Goal: Task Accomplishment & Management: Complete application form

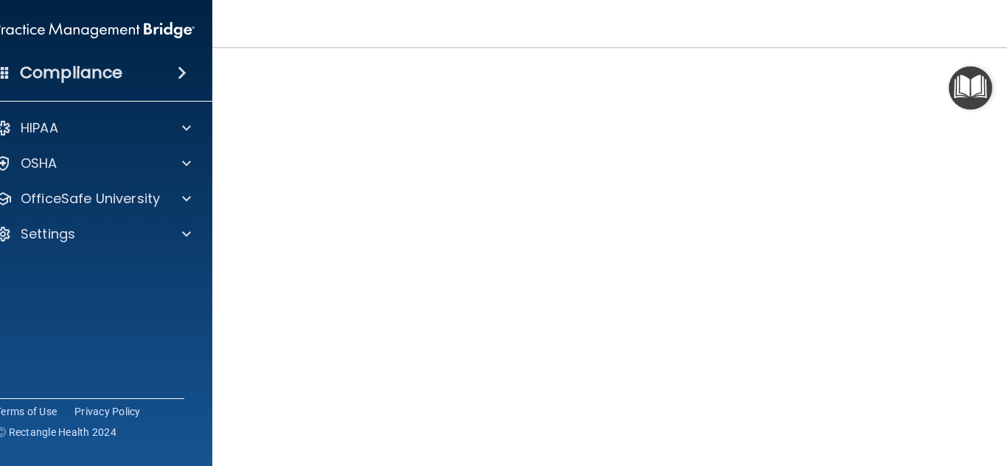
scroll to position [97, 0]
click at [52, 167] on p "OSHA" at bounding box center [39, 164] width 37 height 18
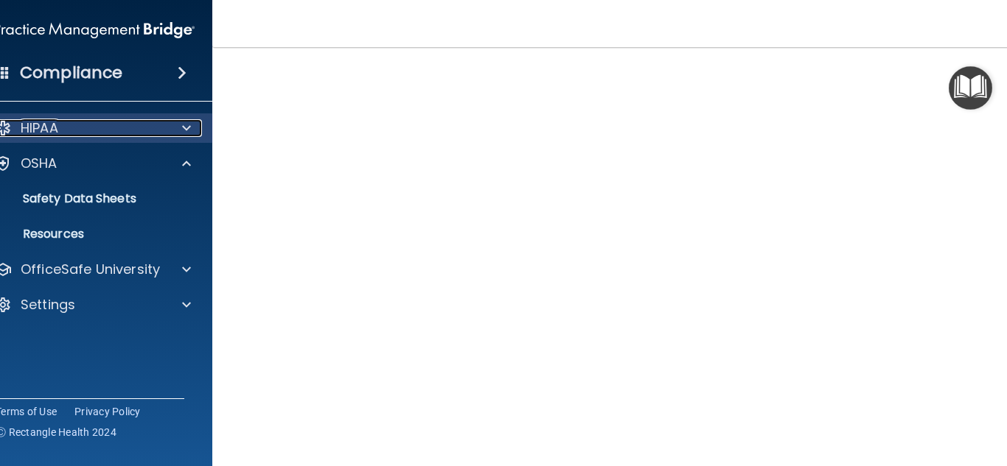
click at [52, 131] on p "HIPAA" at bounding box center [40, 128] width 38 height 18
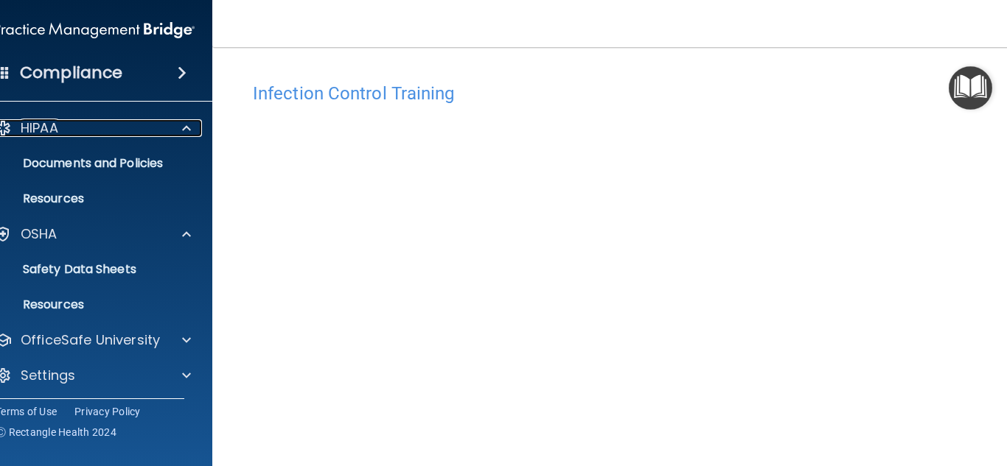
scroll to position [0, 0]
click at [974, 87] on img "Open Resource Center" at bounding box center [969, 87] width 43 height 43
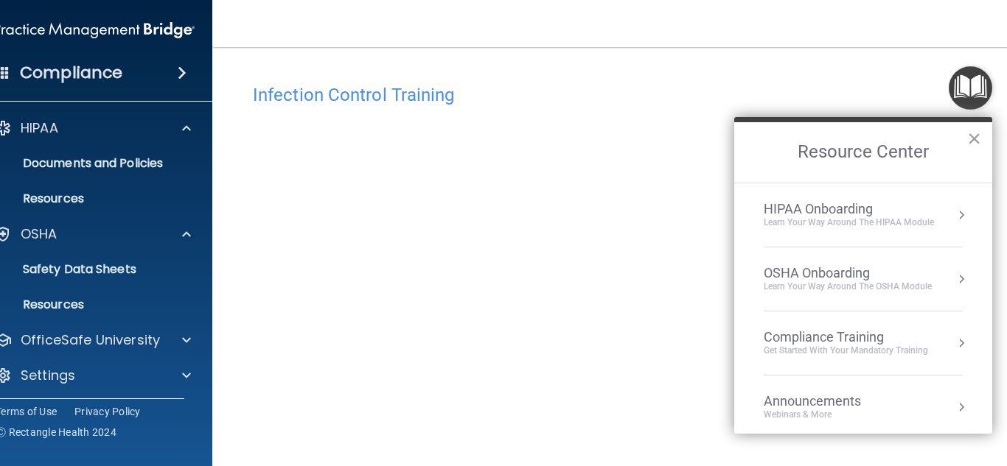
click at [812, 341] on div "Compliance Training" at bounding box center [845, 337] width 164 height 16
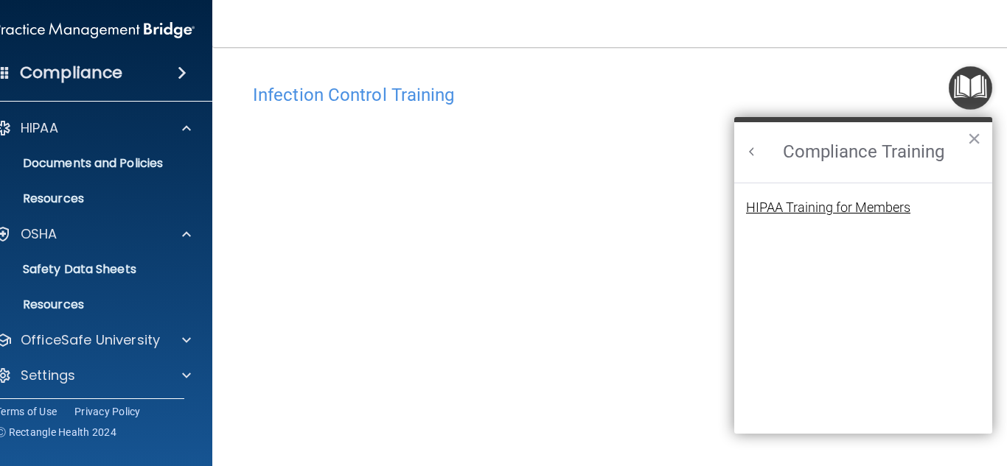
click at [825, 212] on div "HIPAA Training for Members" at bounding box center [828, 207] width 164 height 13
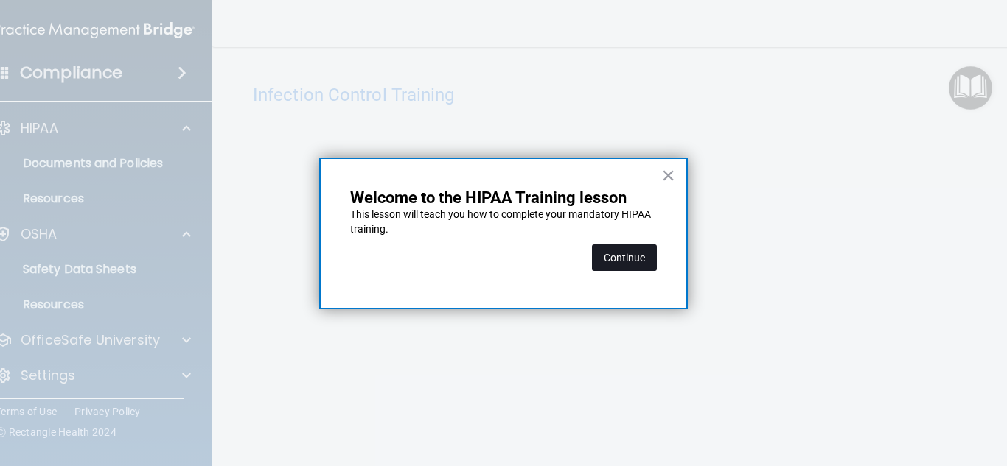
click at [631, 258] on button "Continue" at bounding box center [624, 258] width 65 height 27
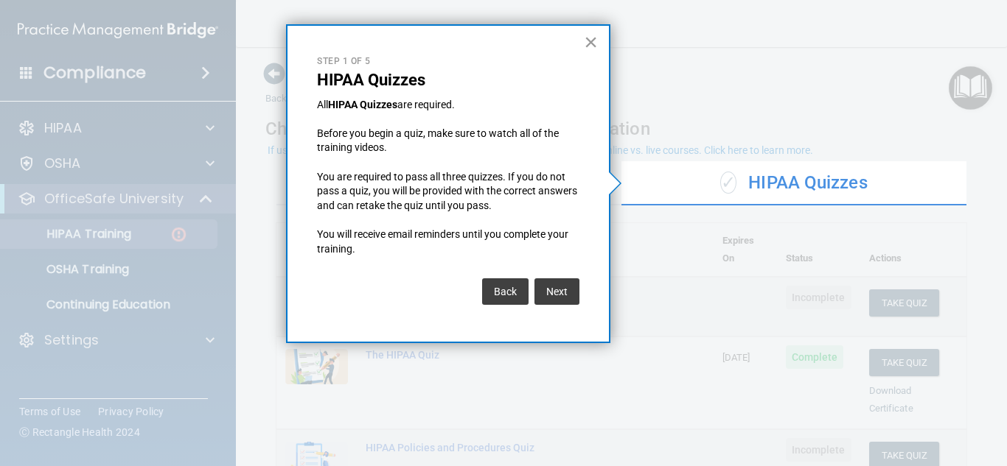
click at [593, 43] on button "×" at bounding box center [591, 42] width 14 height 24
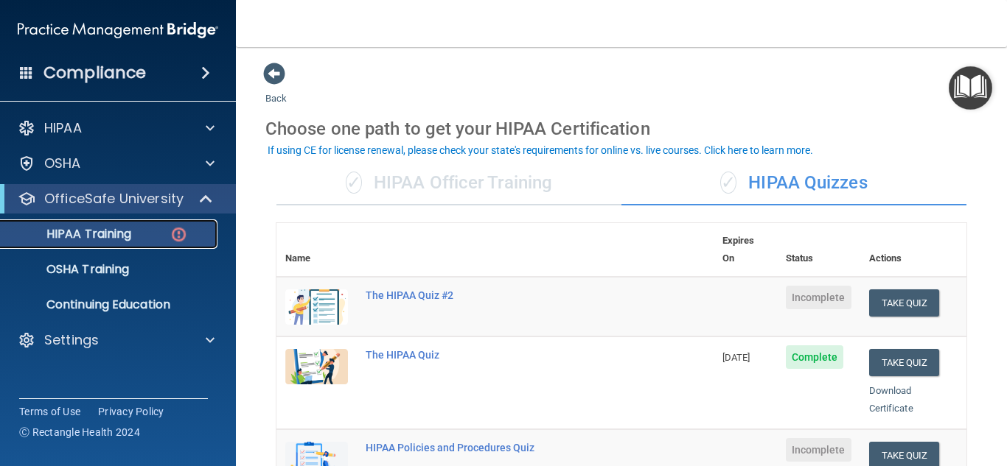
click at [99, 234] on p "HIPAA Training" at bounding box center [71, 234] width 122 height 15
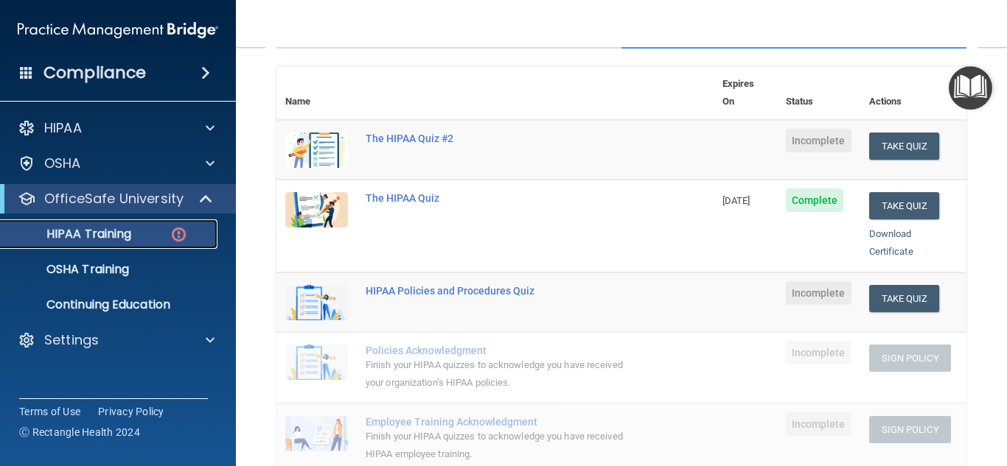
scroll to position [155, 0]
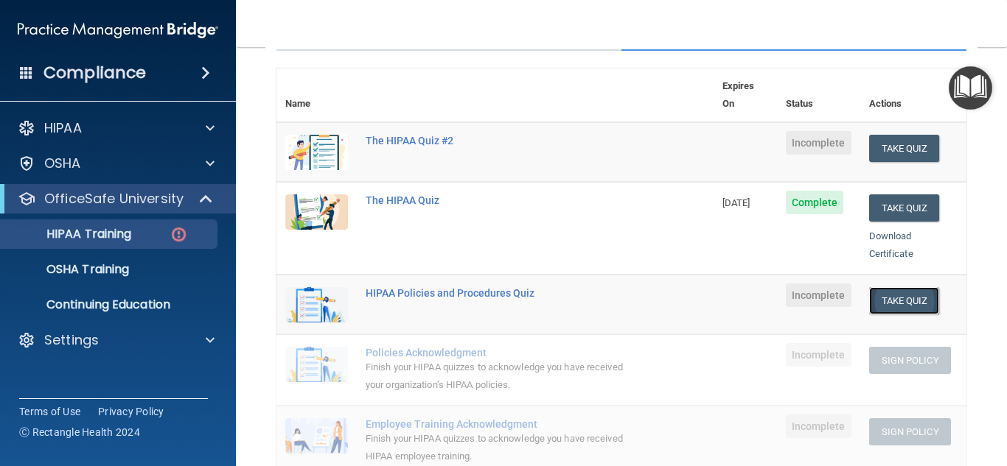
click at [897, 287] on button "Take Quiz" at bounding box center [904, 300] width 71 height 27
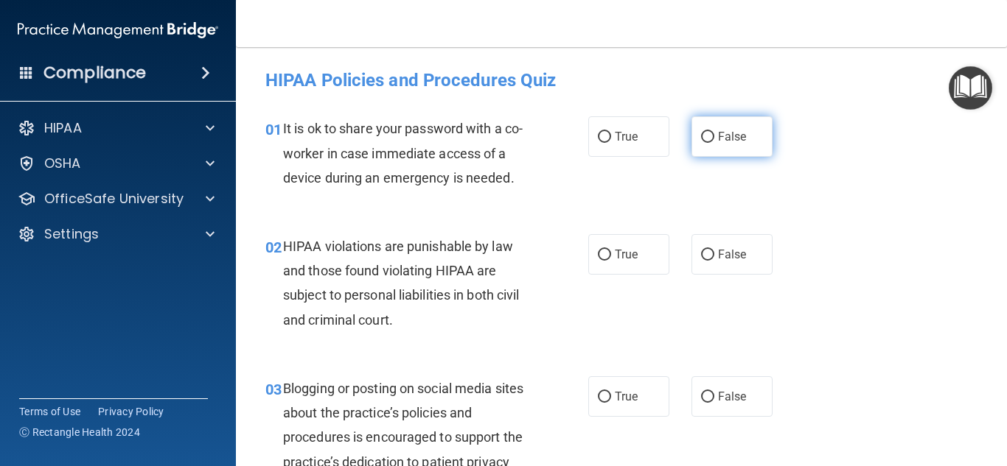
click at [730, 146] on label "False" at bounding box center [731, 136] width 81 height 41
click at [714, 143] on input "False" at bounding box center [707, 137] width 13 height 11
radio input "true"
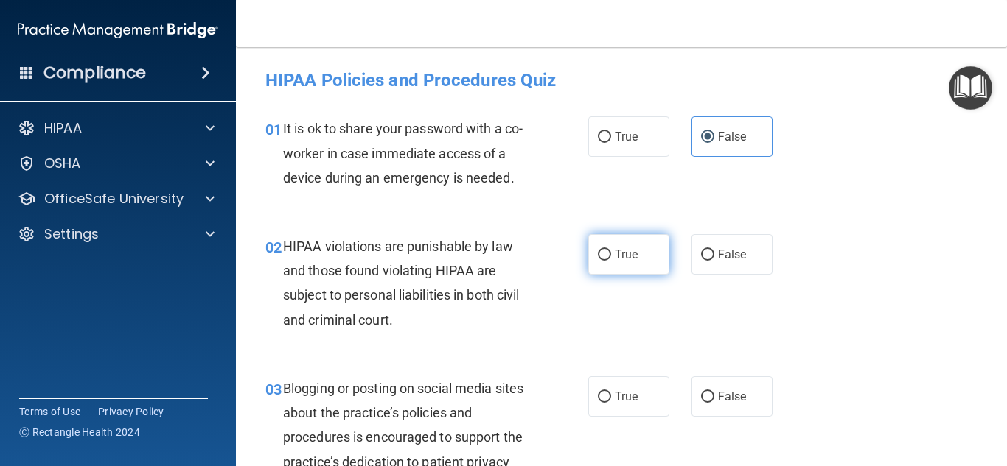
click at [627, 255] on span "True" at bounding box center [626, 255] width 23 height 14
click at [611, 255] on input "True" at bounding box center [604, 255] width 13 height 11
radio input "true"
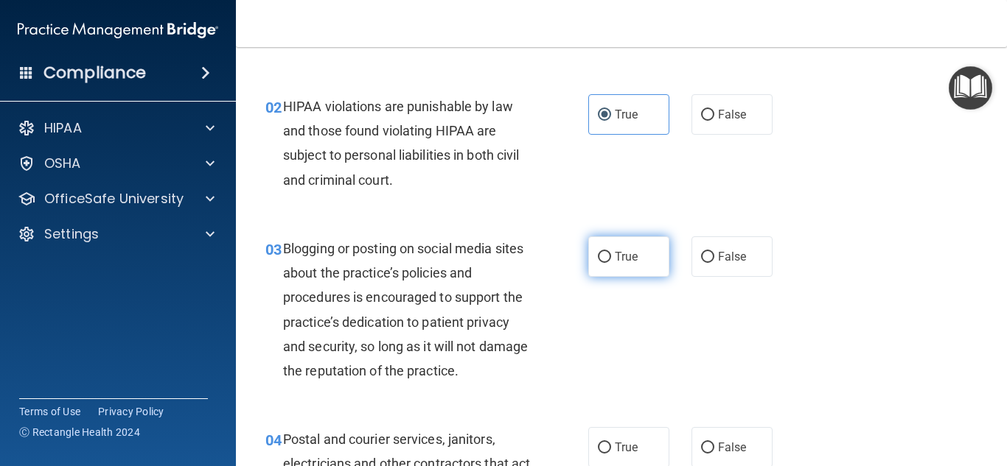
click at [609, 268] on label "True" at bounding box center [628, 257] width 81 height 41
click at [609, 263] on input "True" at bounding box center [604, 257] width 13 height 11
radio input "true"
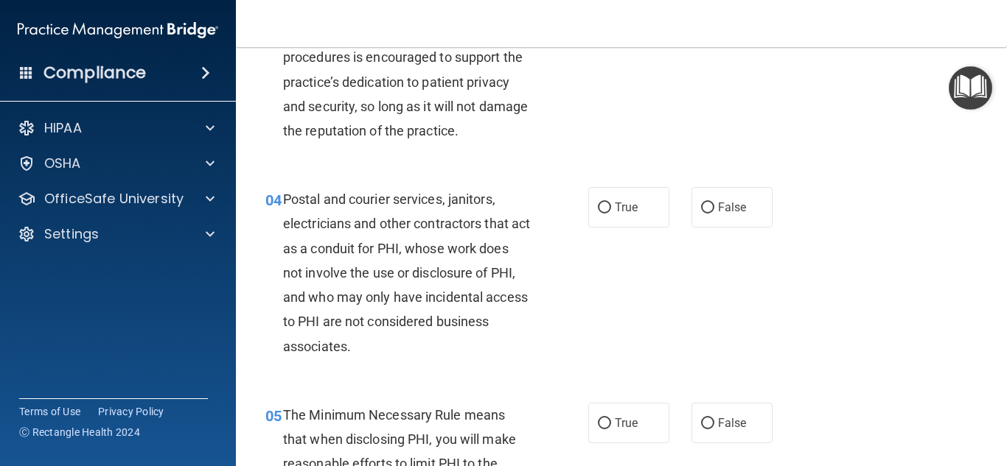
scroll to position [394, 0]
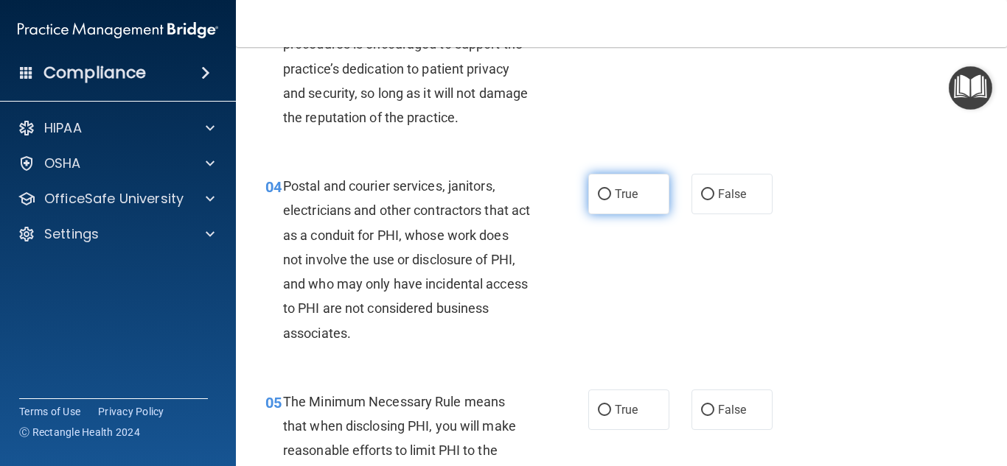
click at [606, 203] on label "True" at bounding box center [628, 194] width 81 height 41
click at [606, 200] on input "True" at bounding box center [604, 194] width 13 height 11
radio input "true"
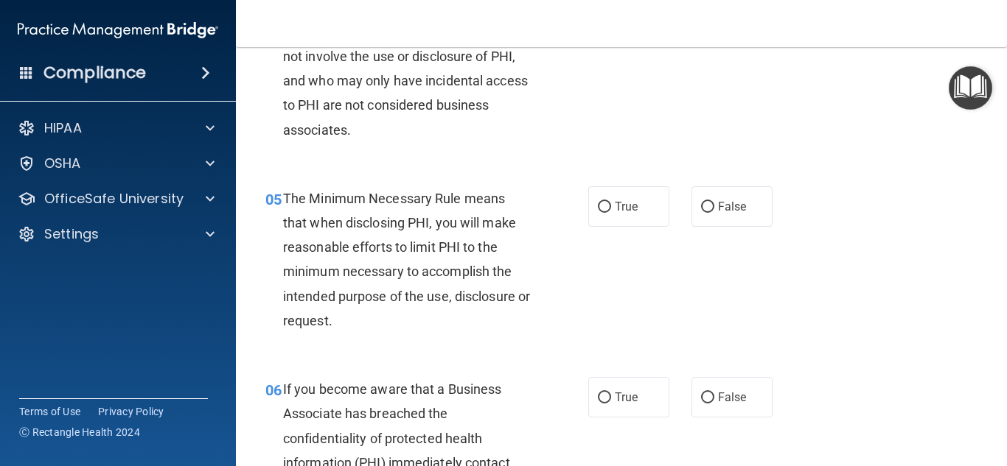
scroll to position [605, 0]
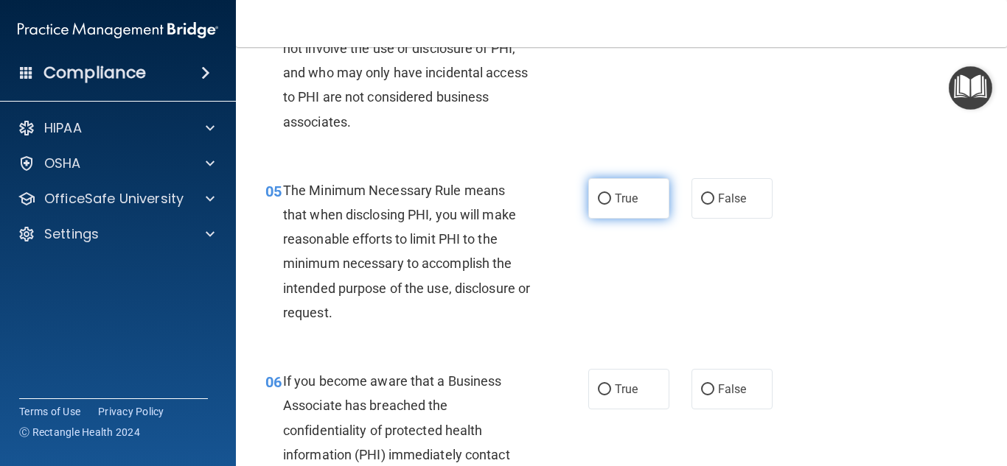
click at [647, 200] on label "True" at bounding box center [628, 198] width 81 height 41
click at [611, 200] on input "True" at bounding box center [604, 199] width 13 height 11
radio input "true"
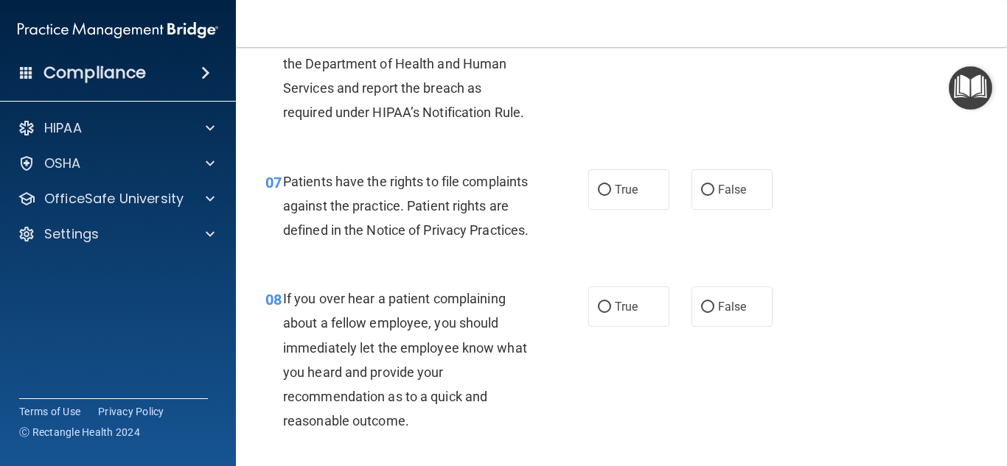
scroll to position [1043, 0]
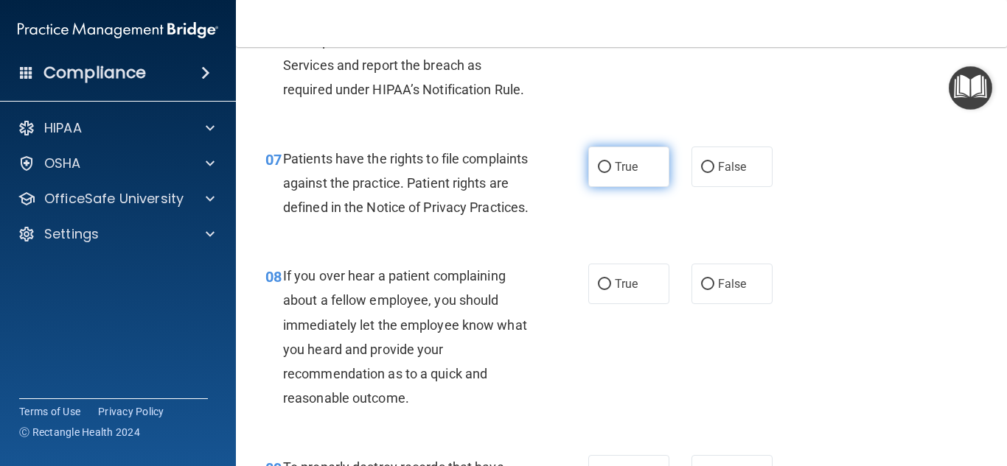
click at [616, 167] on span "True" at bounding box center [626, 167] width 23 height 14
click at [611, 167] on input "True" at bounding box center [604, 167] width 13 height 11
radio input "true"
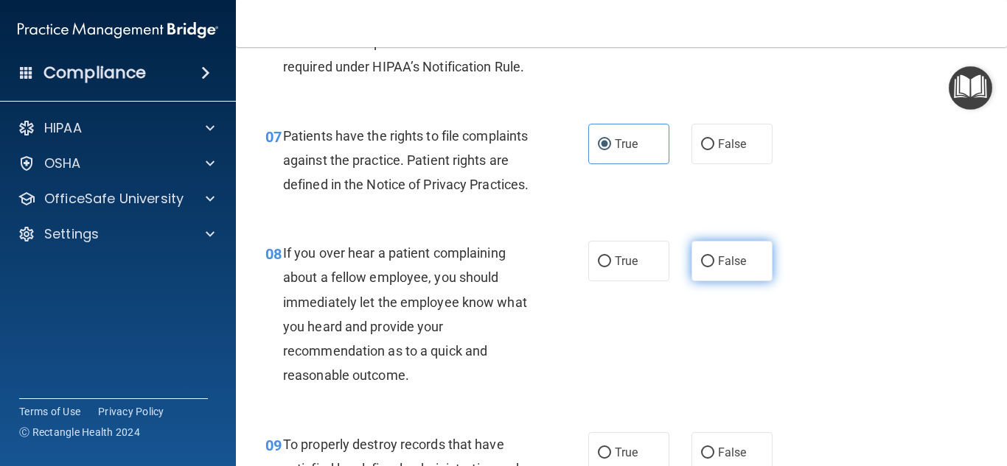
click at [732, 268] on span "False" at bounding box center [732, 261] width 29 height 14
click at [714, 267] on input "False" at bounding box center [707, 261] width 13 height 11
radio input "true"
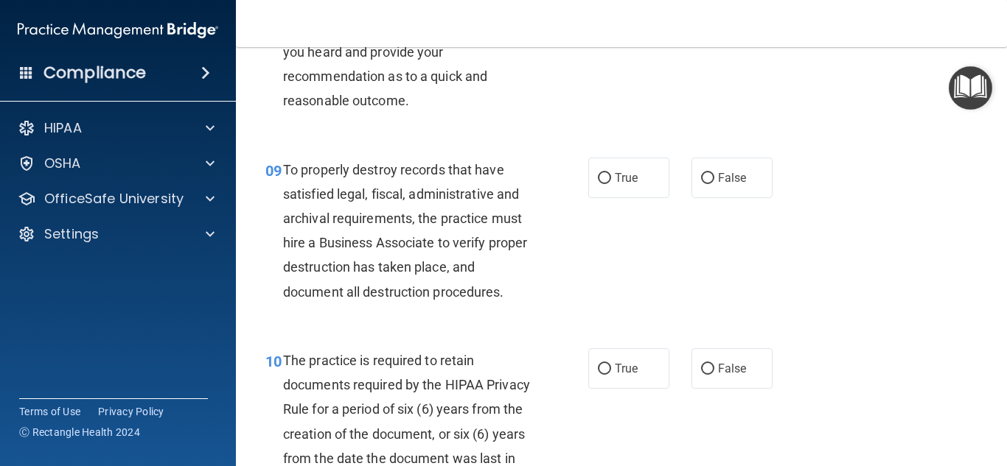
scroll to position [1342, 0]
click at [609, 183] on input "True" at bounding box center [604, 177] width 13 height 11
radio input "true"
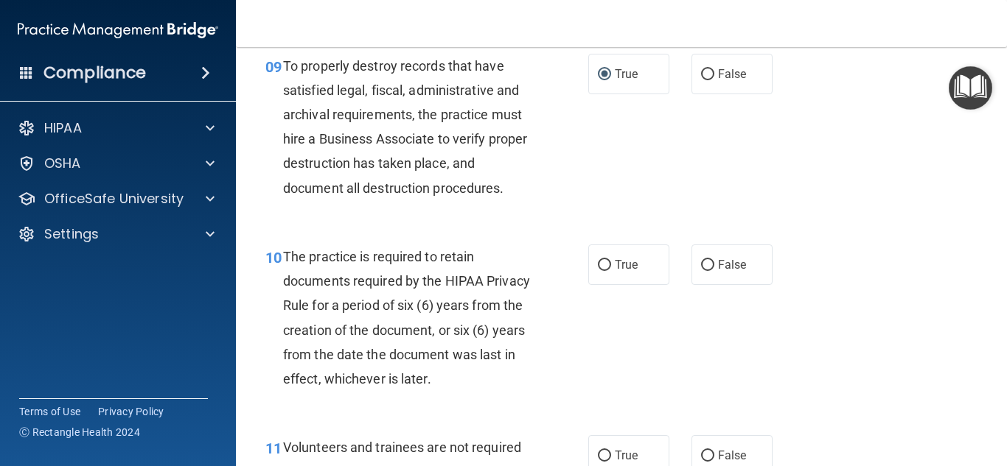
scroll to position [1451, 0]
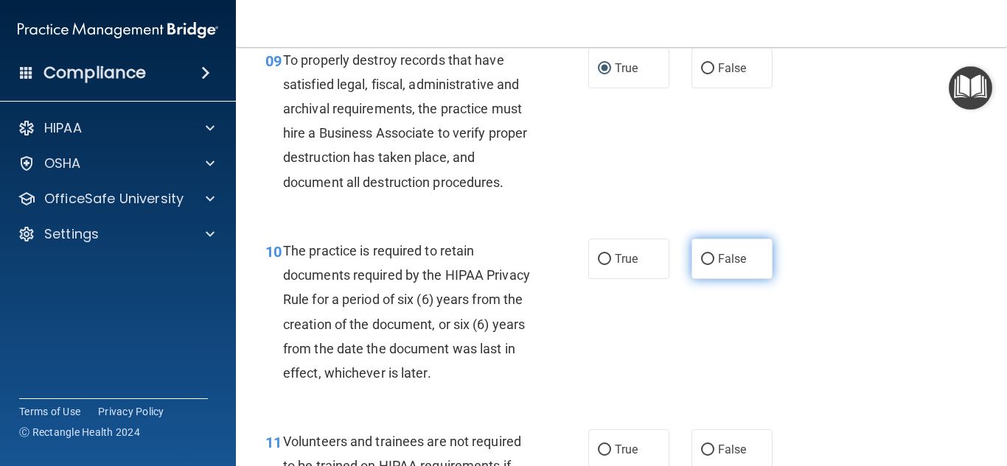
drag, startPoint x: 634, startPoint y: 290, endPoint x: 699, endPoint y: 285, distance: 65.7
click at [634, 266] on span "True" at bounding box center [626, 259] width 23 height 14
click at [611, 265] on input "True" at bounding box center [604, 259] width 13 height 11
radio input "true"
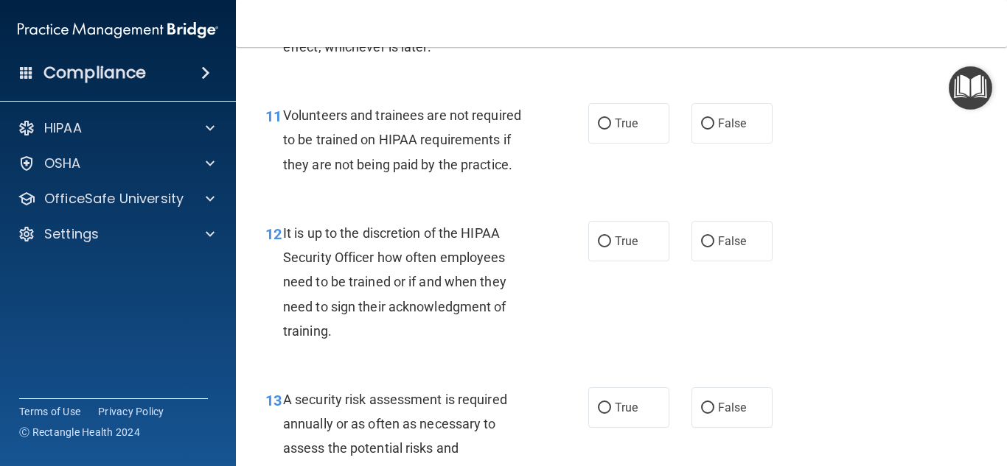
scroll to position [1780, 0]
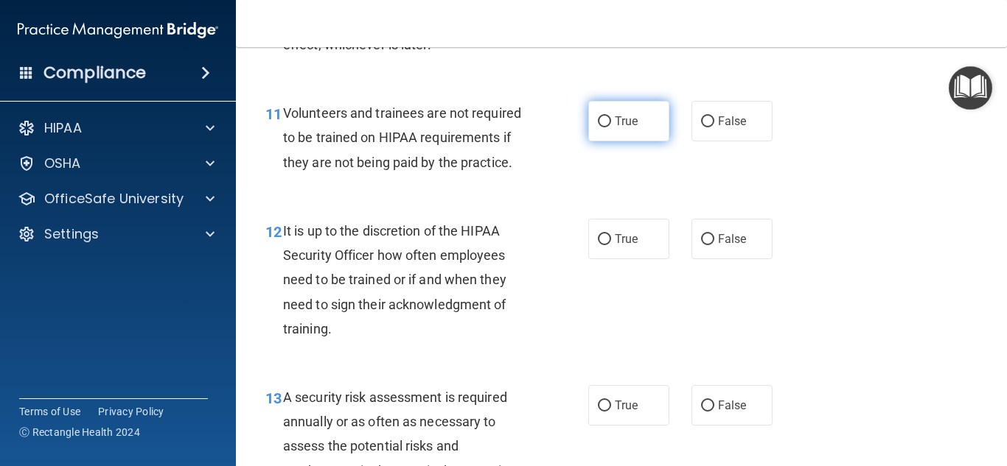
click at [641, 141] on label "True" at bounding box center [628, 121] width 81 height 41
click at [611, 127] on input "True" at bounding box center [604, 121] width 13 height 11
radio input "true"
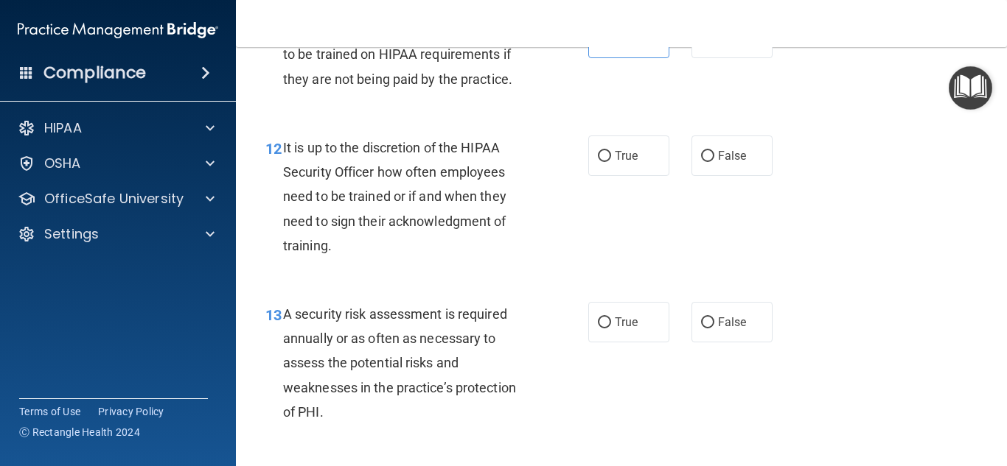
scroll to position [1872, 0]
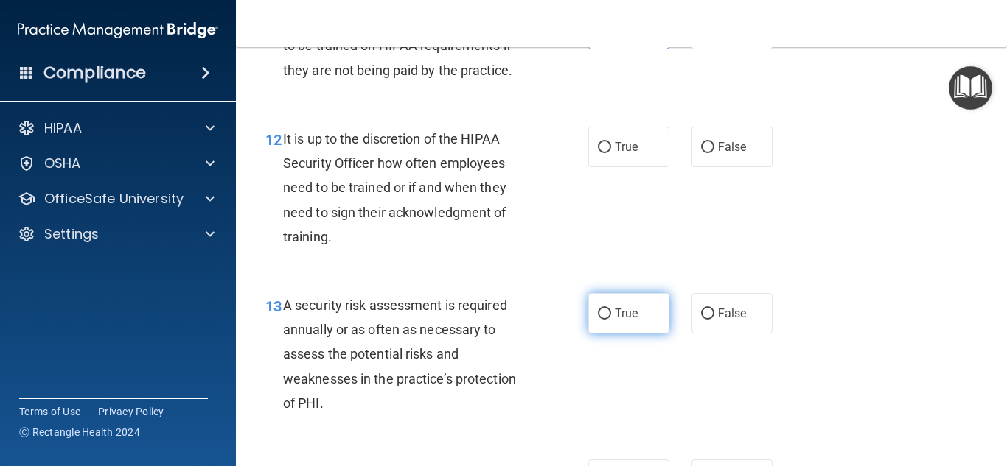
click at [617, 321] on span "True" at bounding box center [626, 314] width 23 height 14
click at [611, 320] on input "True" at bounding box center [604, 314] width 13 height 11
radio input "true"
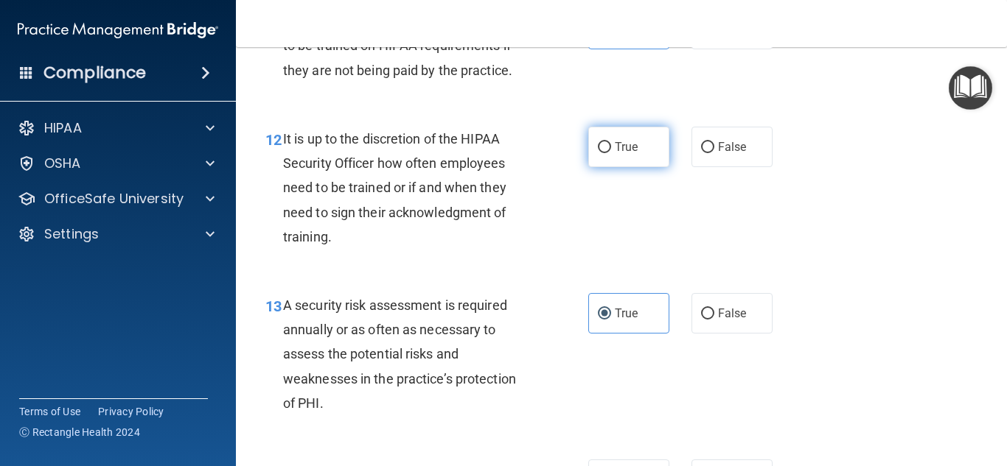
click at [629, 154] on span "True" at bounding box center [626, 147] width 23 height 14
click at [611, 153] on input "True" at bounding box center [604, 147] width 13 height 11
radio input "true"
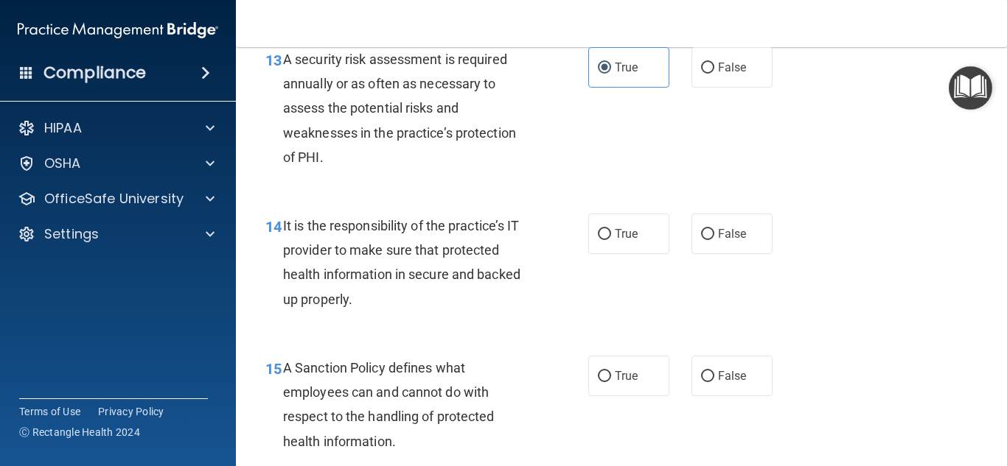
scroll to position [2184, 0]
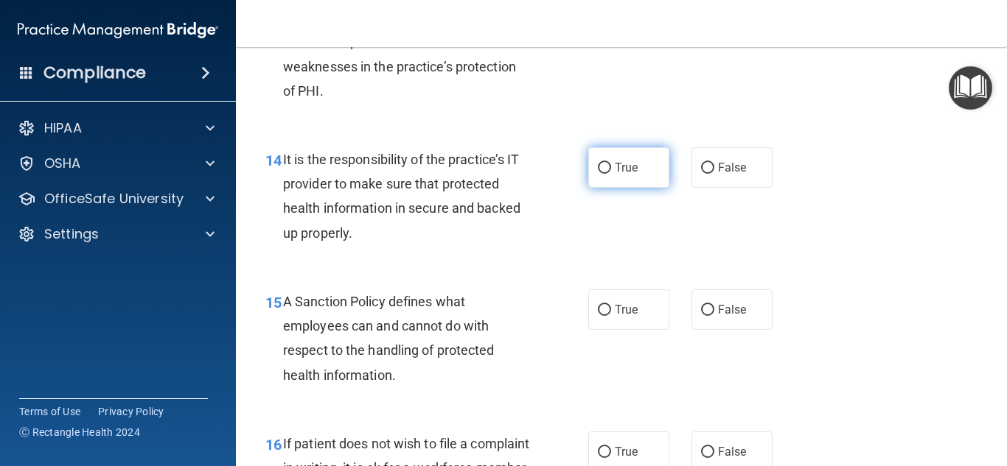
click at [600, 183] on label "True" at bounding box center [628, 167] width 81 height 41
click at [600, 174] on input "True" at bounding box center [604, 168] width 13 height 11
radio input "true"
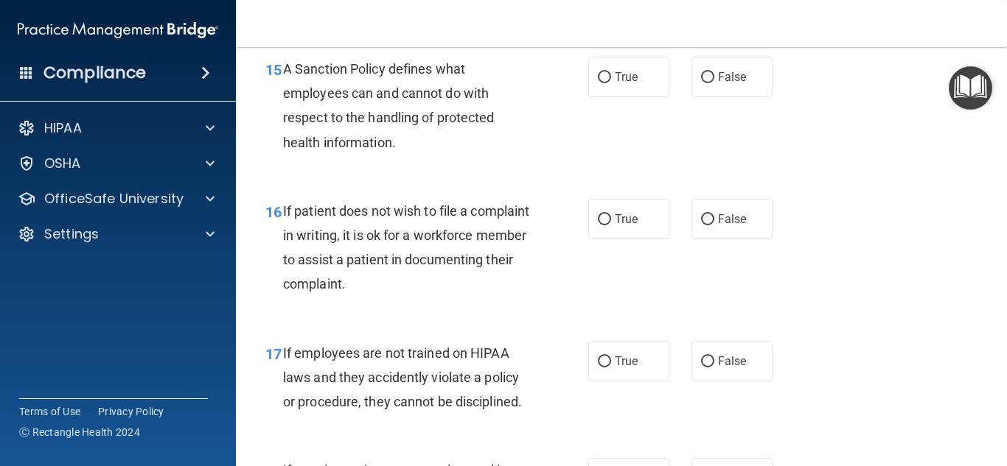
scroll to position [2424, 0]
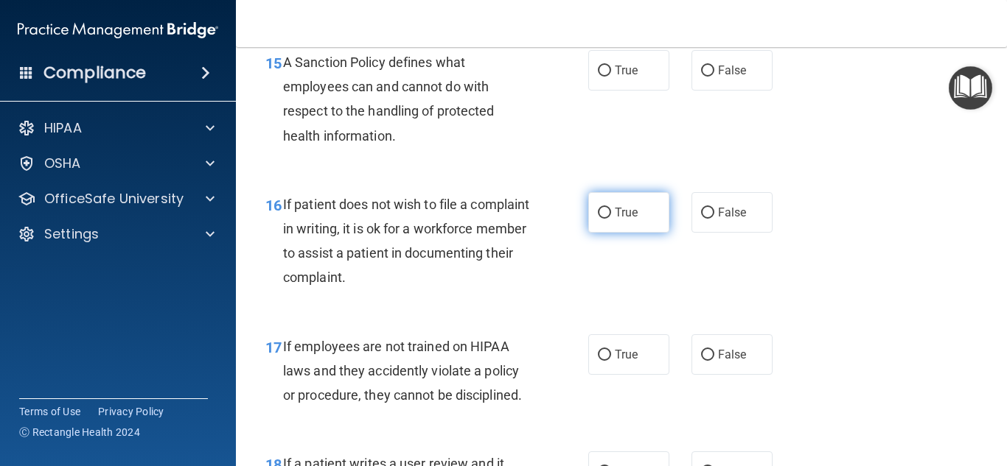
click at [640, 233] on label "True" at bounding box center [628, 212] width 81 height 41
click at [611, 219] on input "True" at bounding box center [604, 213] width 13 height 11
radio input "true"
click at [740, 77] on span "False" at bounding box center [732, 70] width 29 height 14
click at [714, 77] on input "False" at bounding box center [707, 71] width 13 height 11
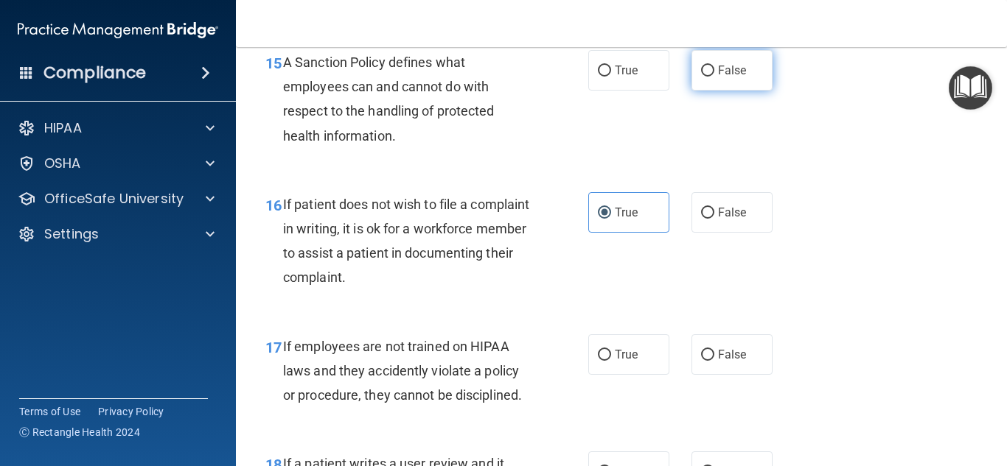
radio input "true"
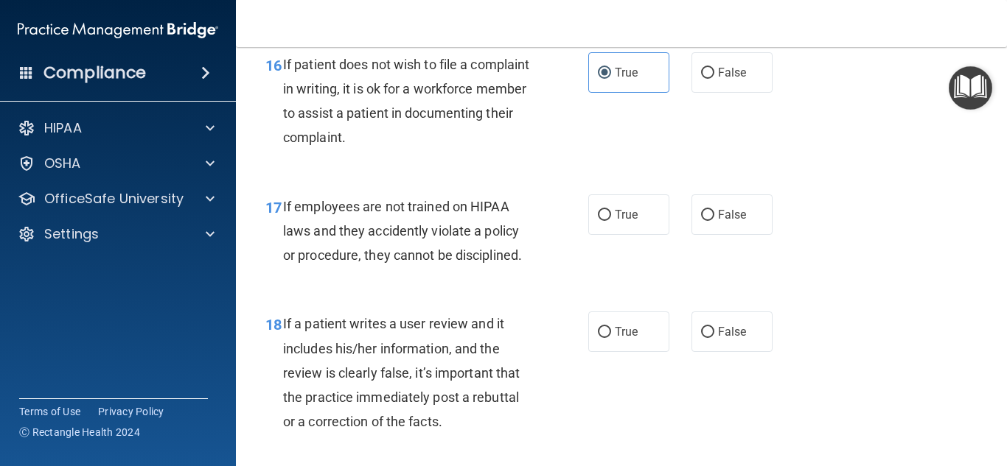
scroll to position [2575, 0]
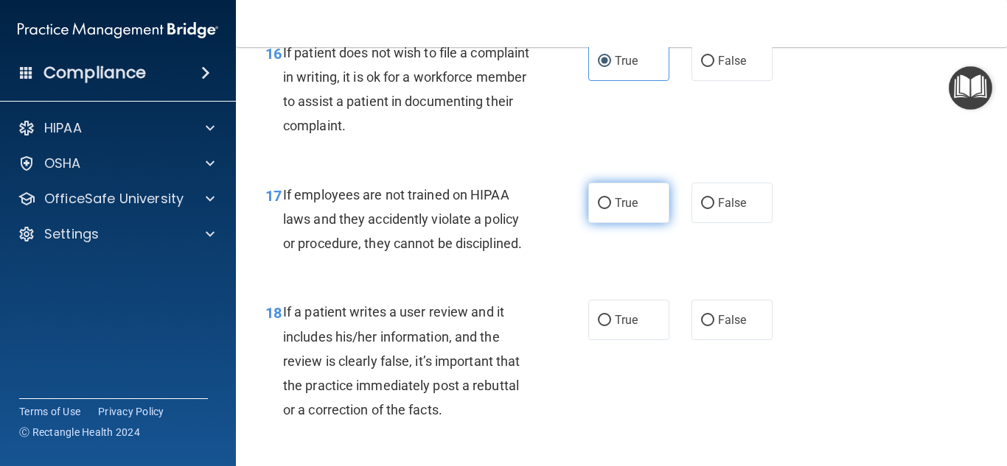
click at [629, 223] on label "True" at bounding box center [628, 203] width 81 height 41
click at [611, 209] on input "True" at bounding box center [604, 203] width 13 height 11
radio input "true"
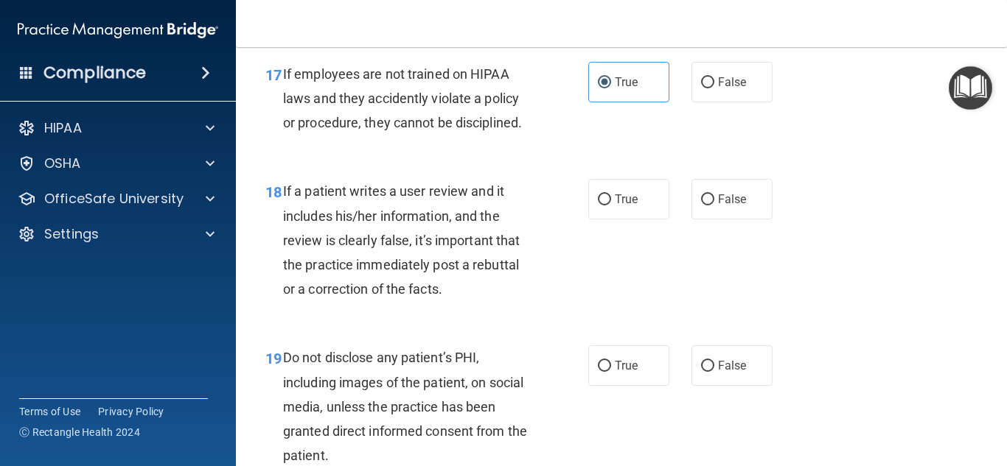
scroll to position [2718, 0]
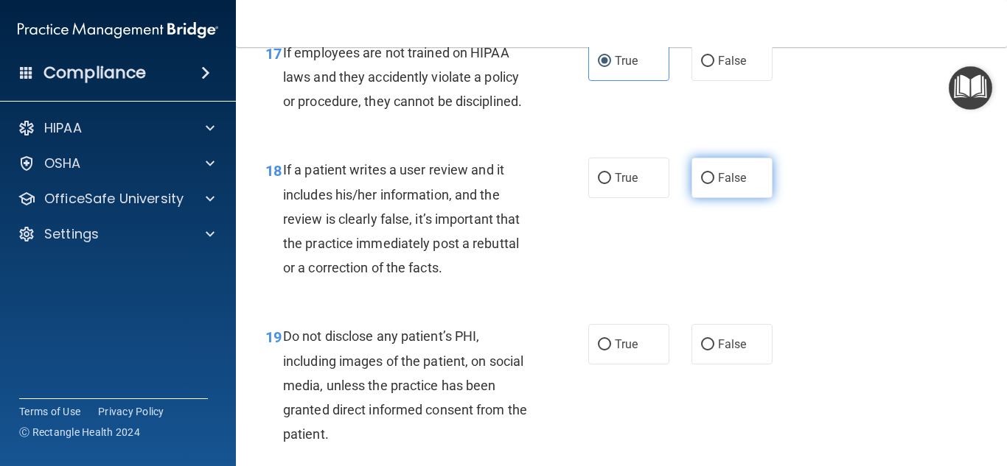
click at [721, 198] on label "False" at bounding box center [731, 178] width 81 height 41
click at [714, 184] on input "False" at bounding box center [707, 178] width 13 height 11
radio input "true"
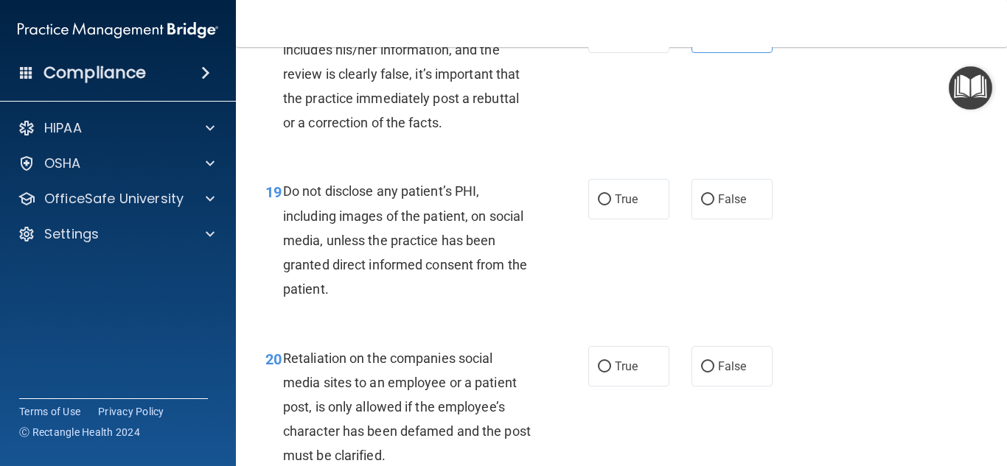
scroll to position [2871, 0]
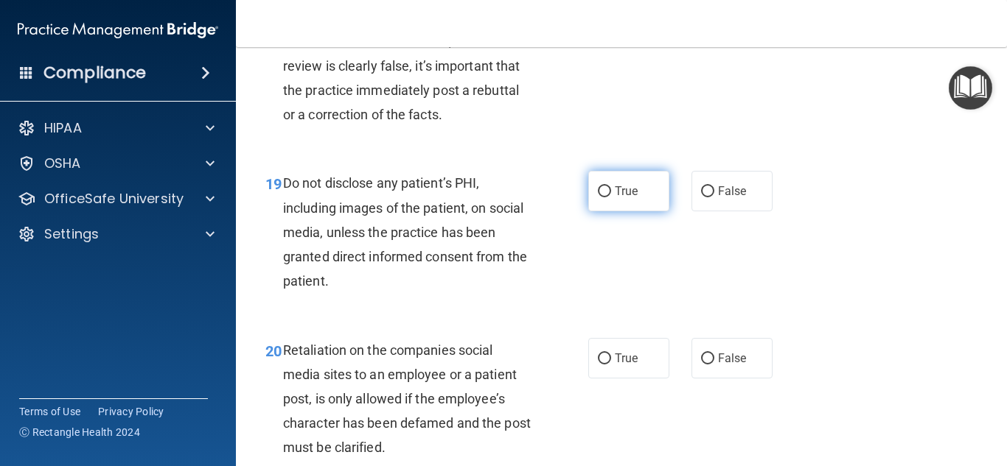
click at [605, 211] on label "True" at bounding box center [628, 191] width 81 height 41
click at [605, 197] on input "True" at bounding box center [604, 191] width 13 height 11
radio input "true"
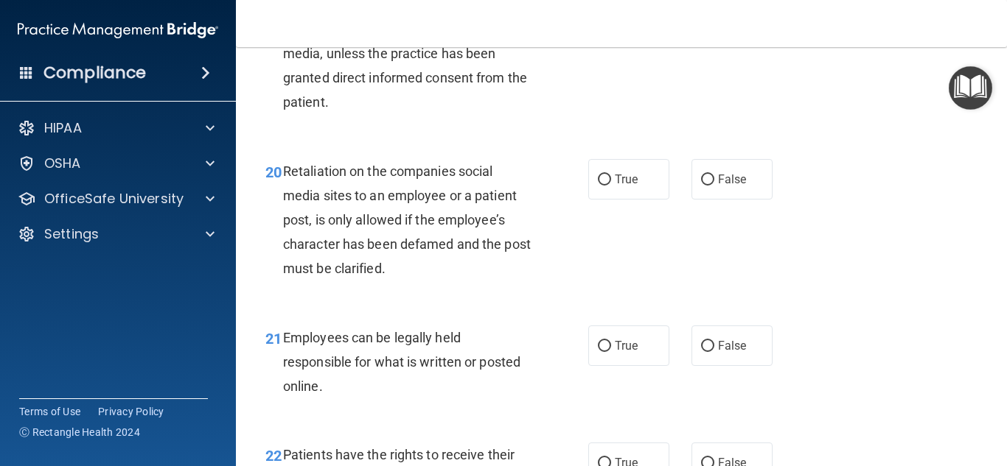
scroll to position [3051, 0]
click at [628, 186] on span "True" at bounding box center [626, 179] width 23 height 14
click at [611, 185] on input "True" at bounding box center [604, 179] width 13 height 11
radio input "true"
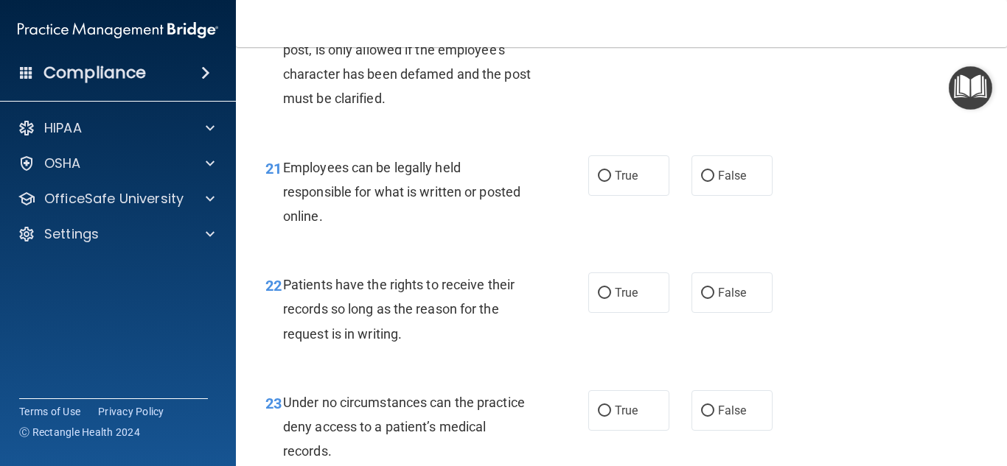
scroll to position [3222, 0]
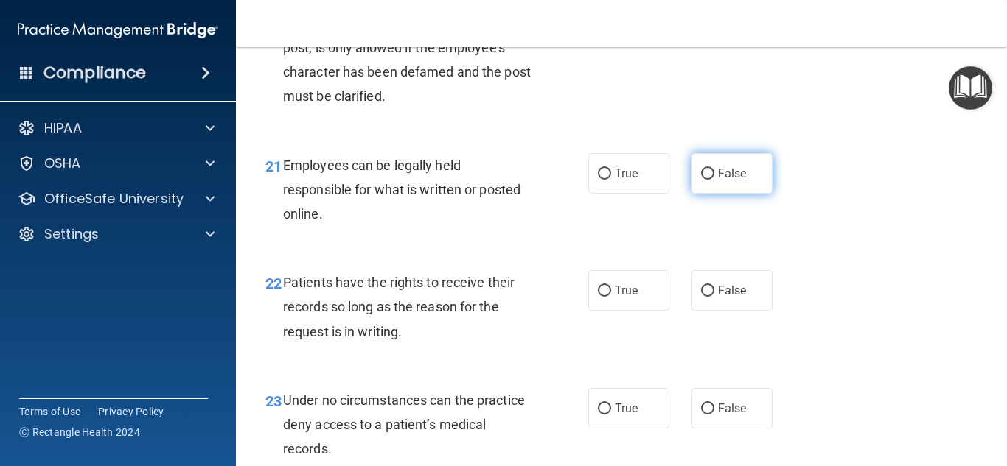
click at [749, 194] on label "False" at bounding box center [731, 173] width 81 height 41
click at [714, 180] on input "False" at bounding box center [707, 174] width 13 height 11
radio input "true"
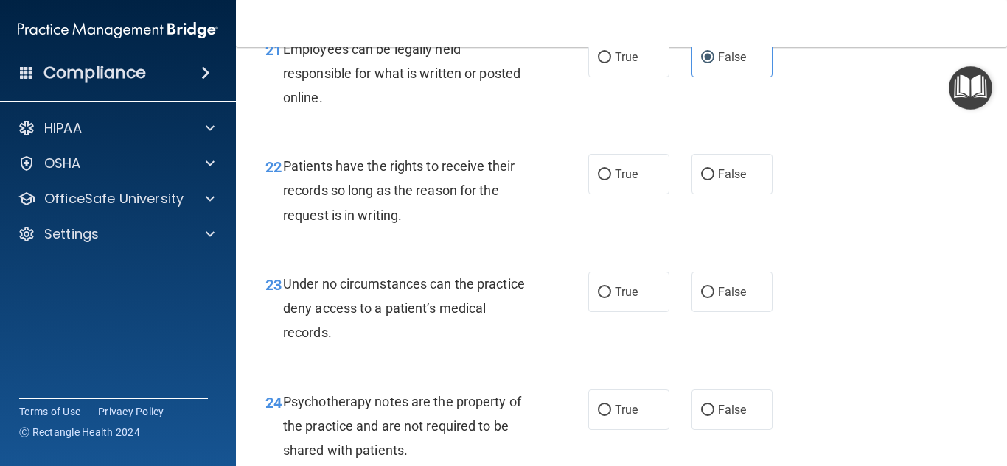
scroll to position [3340, 0]
click at [736, 180] on span "False" at bounding box center [732, 173] width 29 height 14
click at [714, 179] on input "False" at bounding box center [707, 173] width 13 height 11
radio input "true"
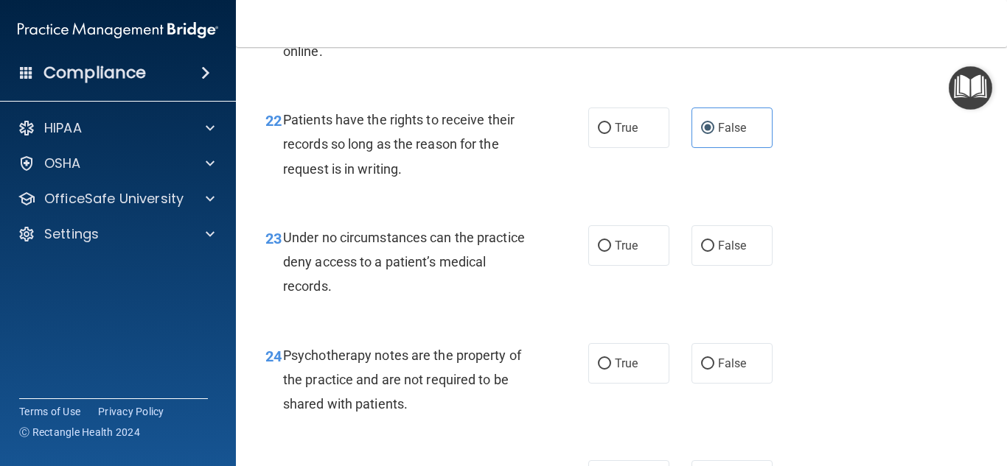
scroll to position [3388, 0]
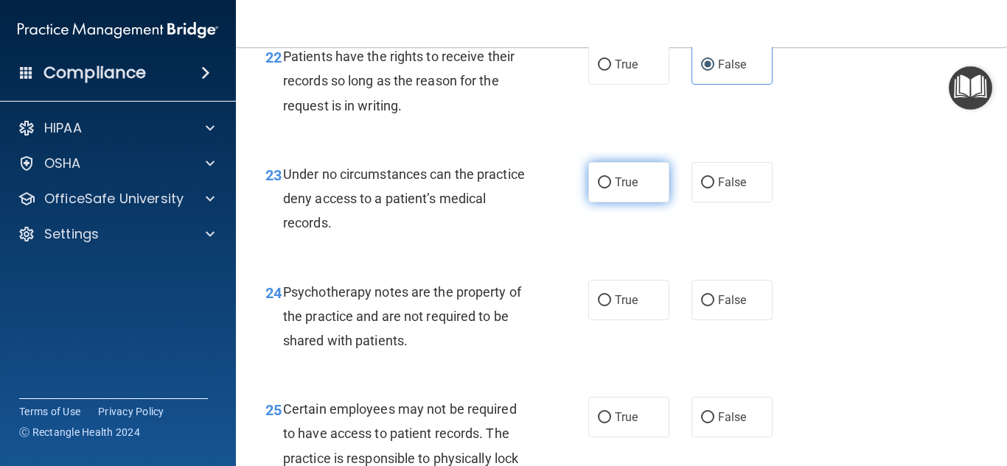
click at [598, 189] on input "True" at bounding box center [604, 183] width 13 height 11
radio input "true"
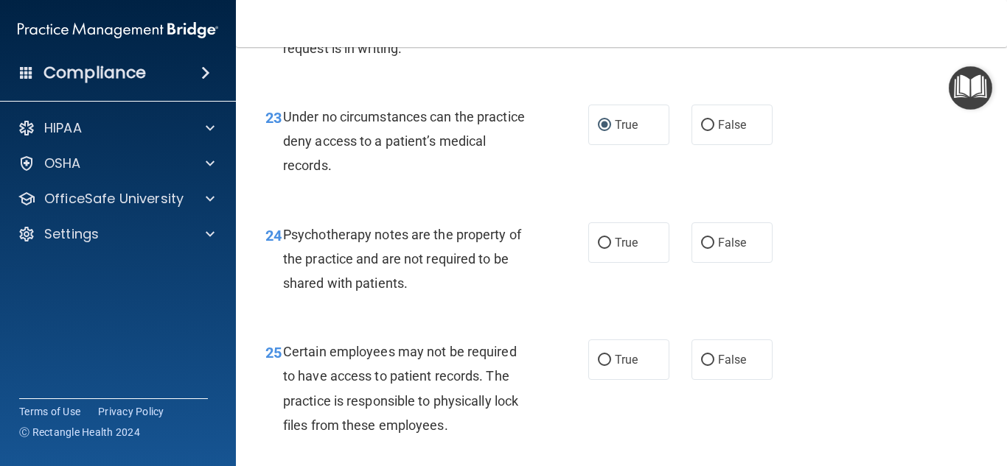
scroll to position [3519, 0]
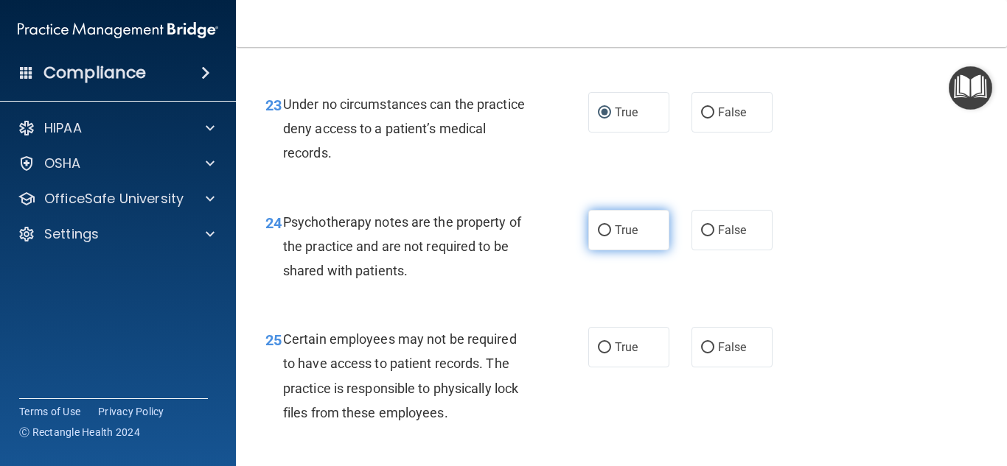
click at [629, 251] on label "True" at bounding box center [628, 230] width 81 height 41
click at [611, 237] on input "True" at bounding box center [604, 230] width 13 height 11
radio input "true"
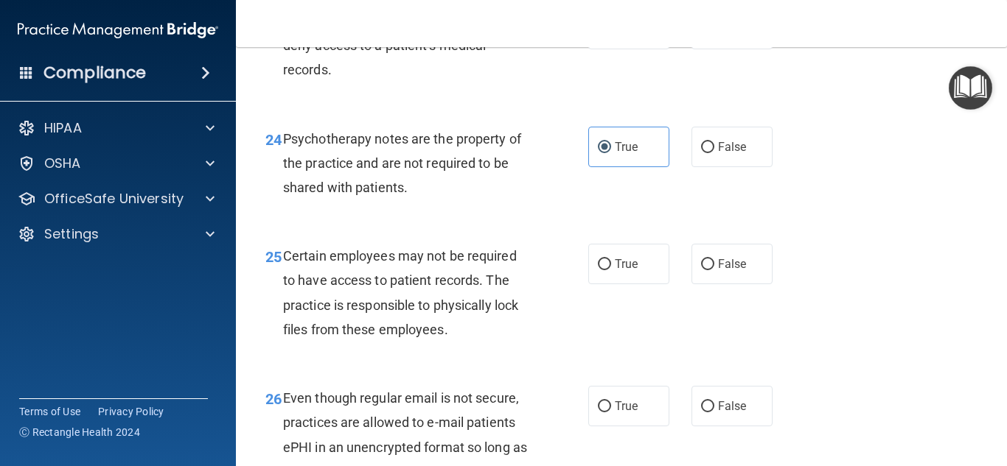
scroll to position [3612, 0]
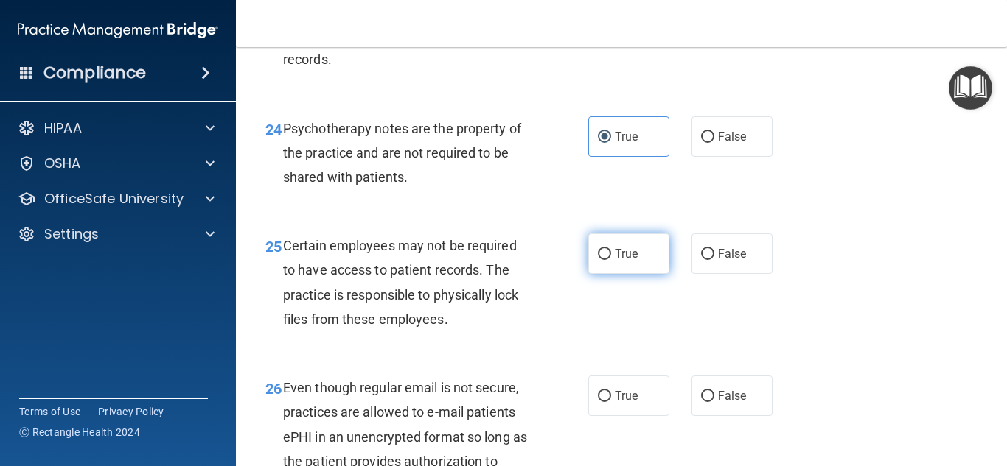
click at [641, 274] on label "True" at bounding box center [628, 254] width 81 height 41
click at [611, 260] on input "True" at bounding box center [604, 254] width 13 height 11
radio input "true"
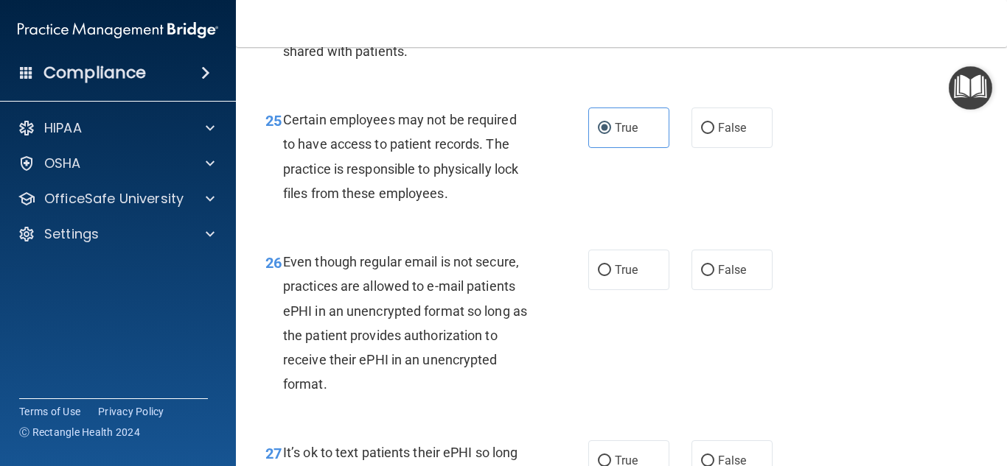
scroll to position [3761, 0]
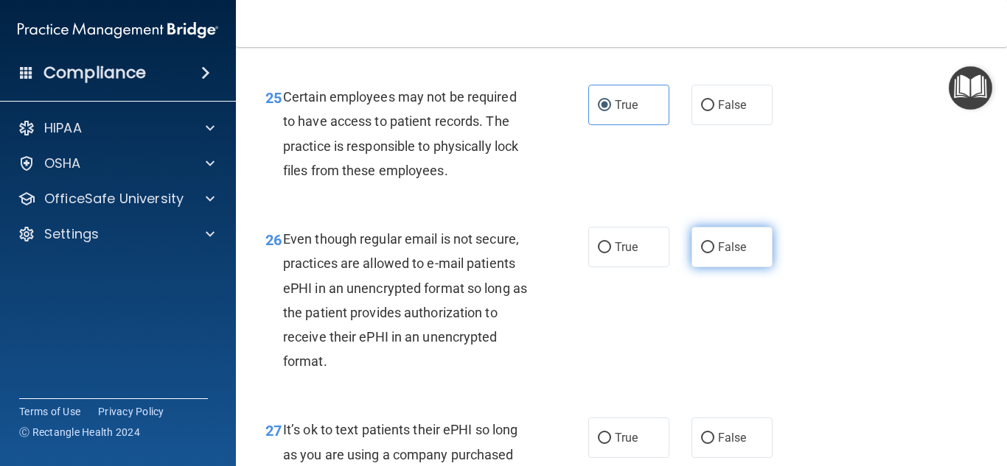
click at [727, 267] on label "False" at bounding box center [731, 247] width 81 height 41
click at [714, 253] on input "False" at bounding box center [707, 247] width 13 height 11
radio input "true"
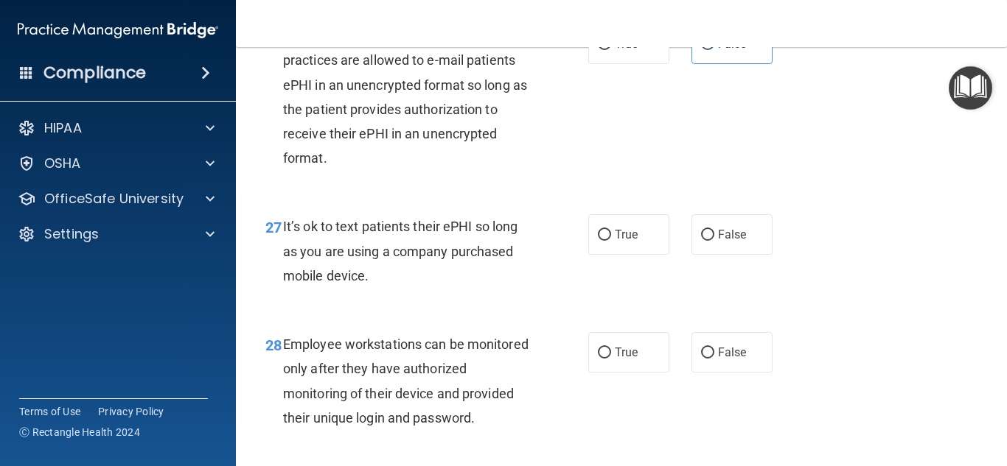
scroll to position [3965, 0]
click at [724, 241] on span "False" at bounding box center [732, 234] width 29 height 14
click at [714, 240] on input "False" at bounding box center [707, 234] width 13 height 11
radio input "true"
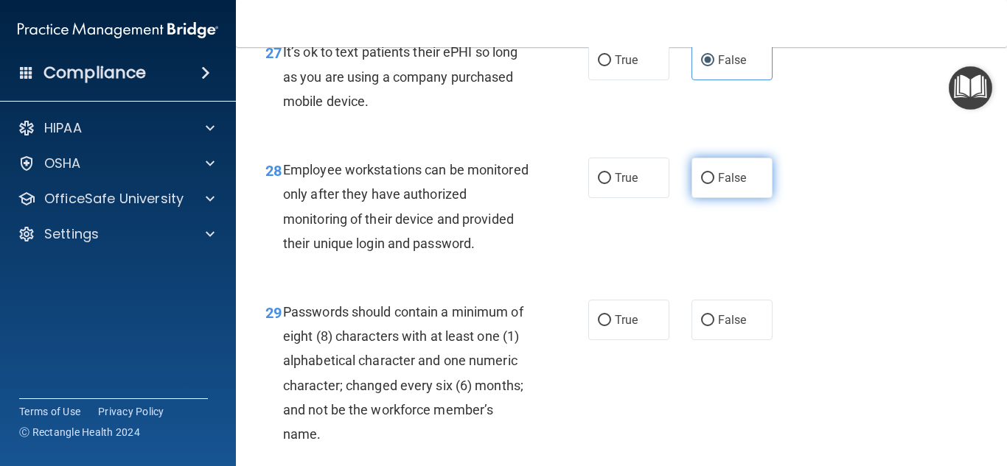
click at [738, 185] on span "False" at bounding box center [732, 178] width 29 height 14
click at [714, 184] on input "False" at bounding box center [707, 178] width 13 height 11
radio input "true"
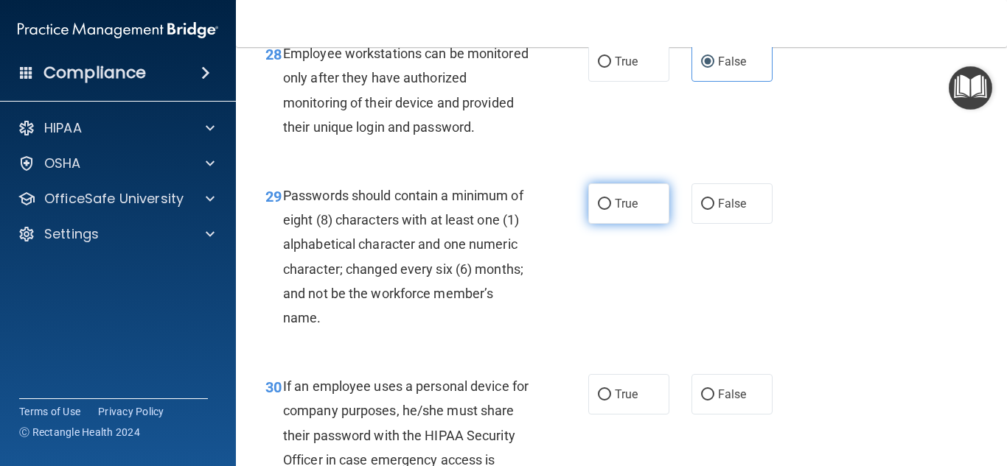
click at [632, 211] on span "True" at bounding box center [626, 204] width 23 height 14
click at [611, 210] on input "True" at bounding box center [604, 204] width 13 height 11
radio input "true"
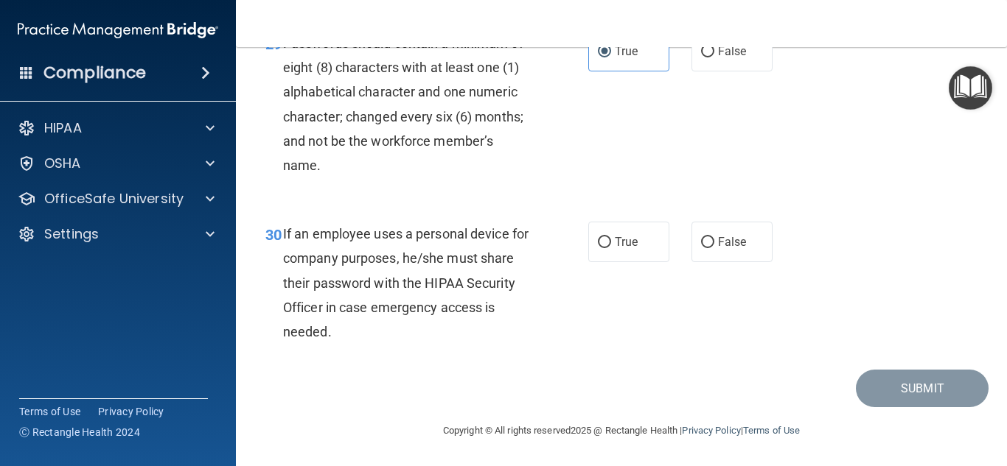
scroll to position [4422, 0]
click at [634, 249] on span "True" at bounding box center [626, 242] width 23 height 14
click at [611, 248] on input "True" at bounding box center [604, 242] width 13 height 11
radio input "true"
click at [825, 270] on div "30 If an employee uses a personal device for company purposes, he/she must shar…" at bounding box center [621, 286] width 734 height 167
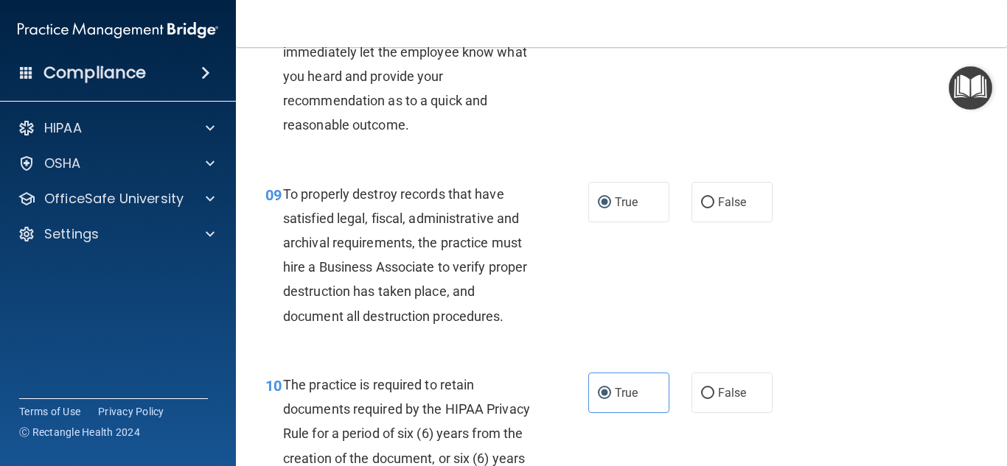
scroll to position [1392, 0]
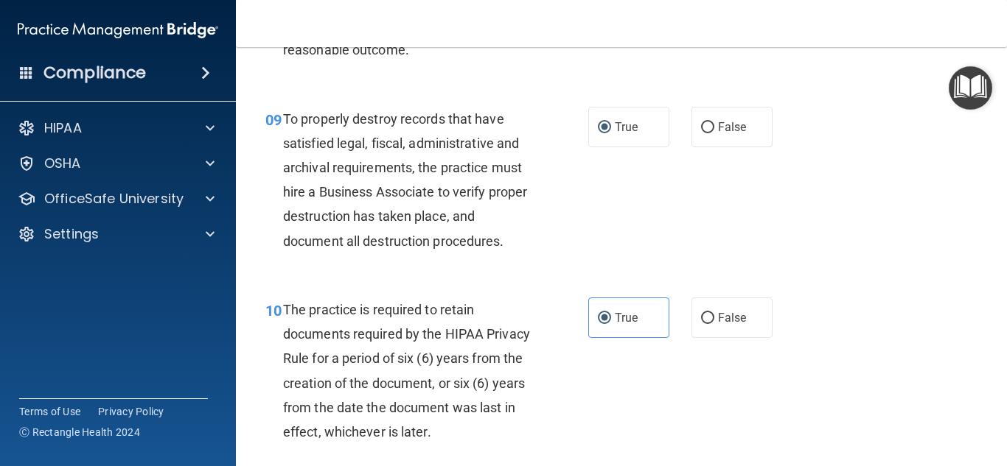
click at [651, 175] on div "09 To properly destroy records that have satisfied legal, fiscal, administrativ…" at bounding box center [621, 183] width 734 height 191
click at [648, 147] on label "True" at bounding box center [628, 127] width 81 height 41
click at [611, 133] on input "True" at bounding box center [604, 127] width 13 height 11
click at [772, 241] on div "09 To properly destroy records that have satisfied legal, fiscal, administrativ…" at bounding box center [621, 183] width 734 height 191
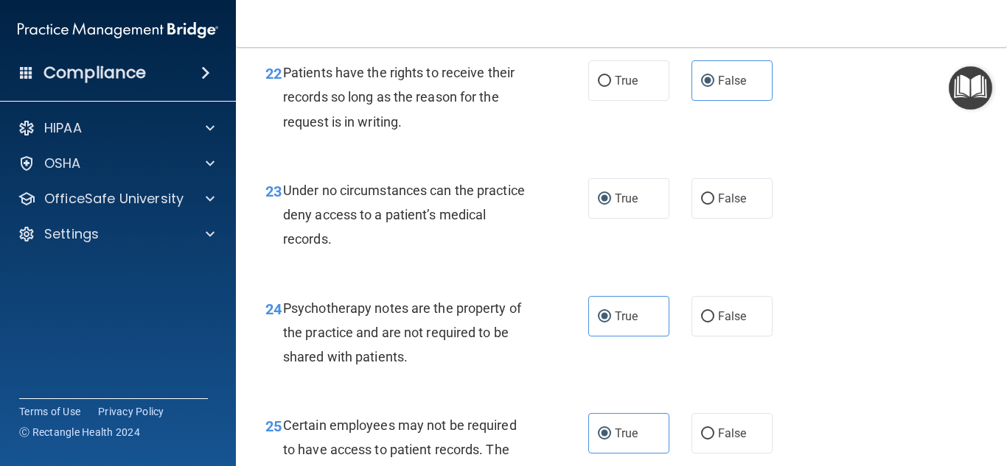
scroll to position [3435, 0]
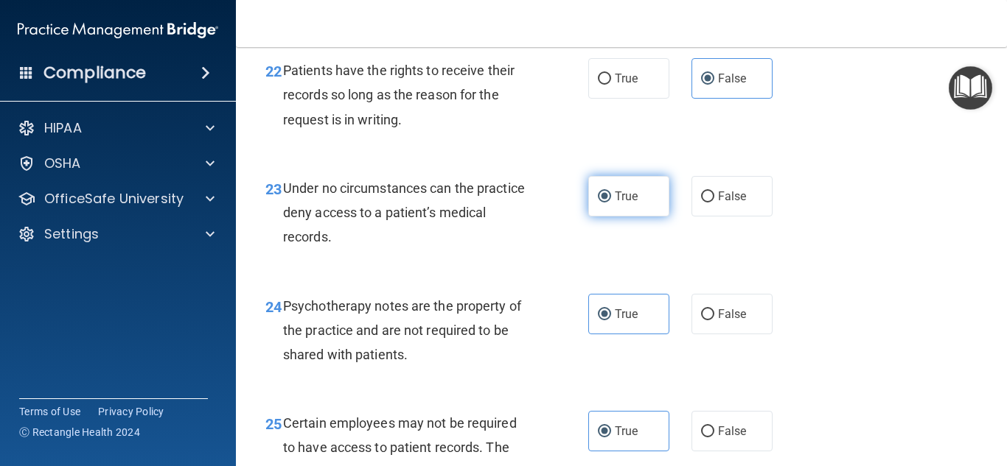
click at [624, 217] on label "True" at bounding box center [628, 196] width 81 height 41
click at [611, 203] on input "True" at bounding box center [604, 197] width 13 height 11
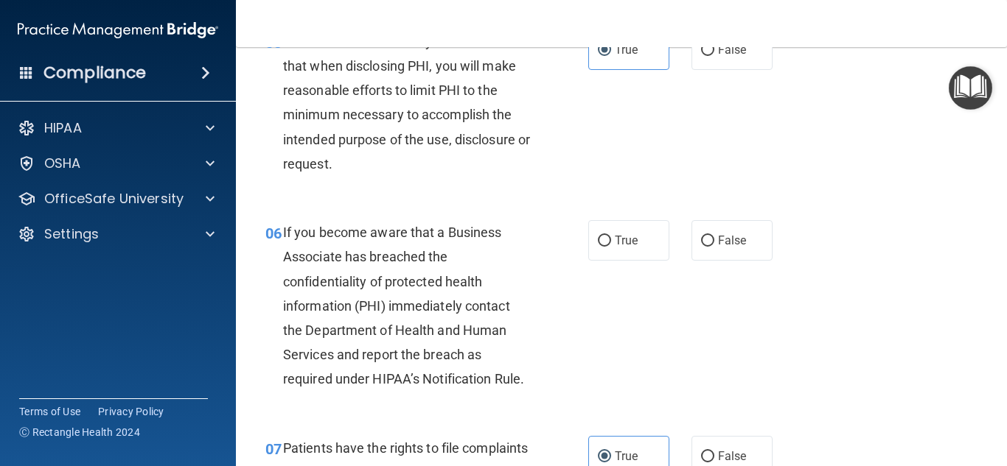
scroll to position [769, 0]
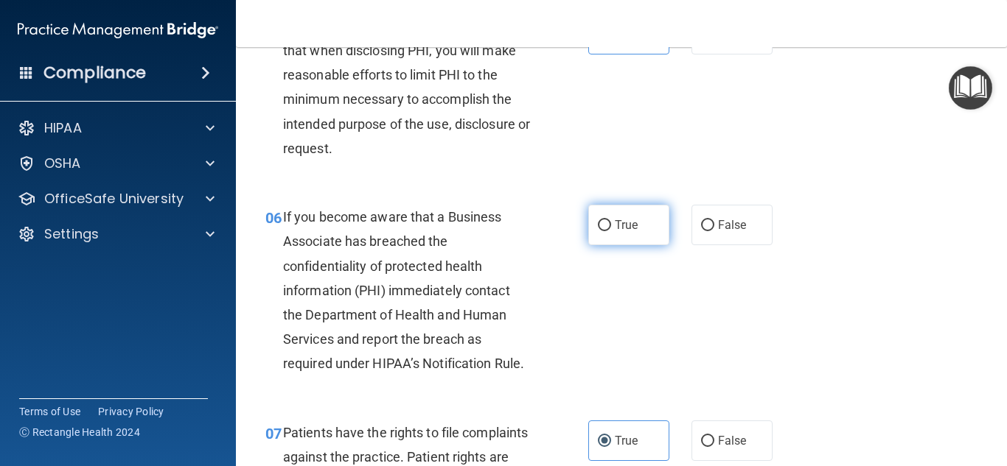
click at [602, 227] on input "True" at bounding box center [604, 225] width 13 height 11
radio input "true"
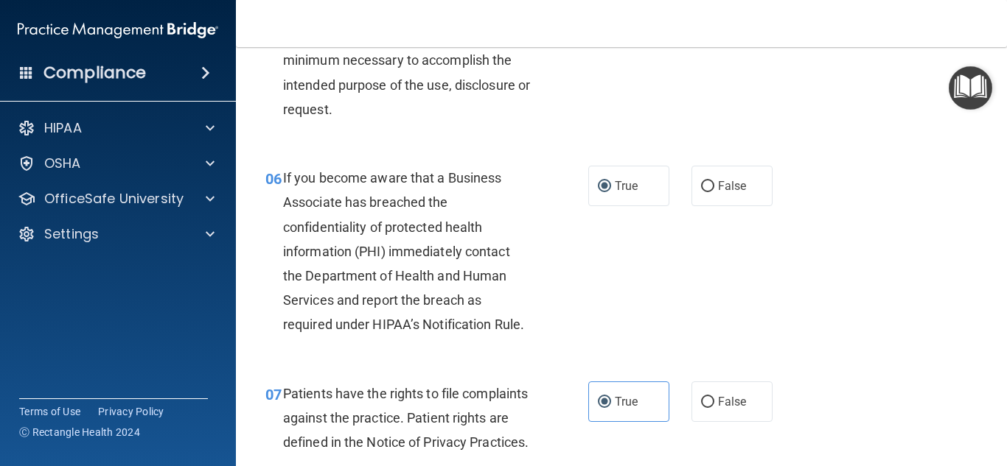
scroll to position [824, 0]
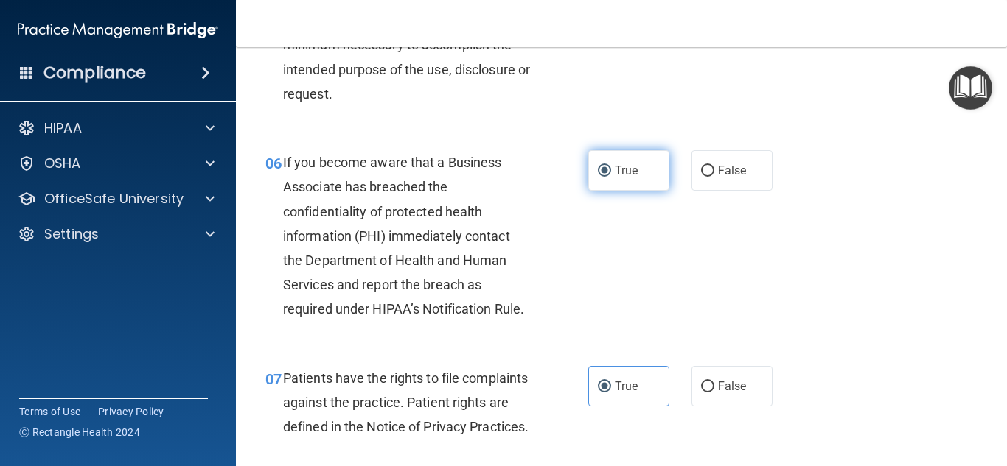
click at [623, 190] on label "True" at bounding box center [628, 170] width 81 height 41
click at [611, 177] on input "True" at bounding box center [604, 171] width 13 height 11
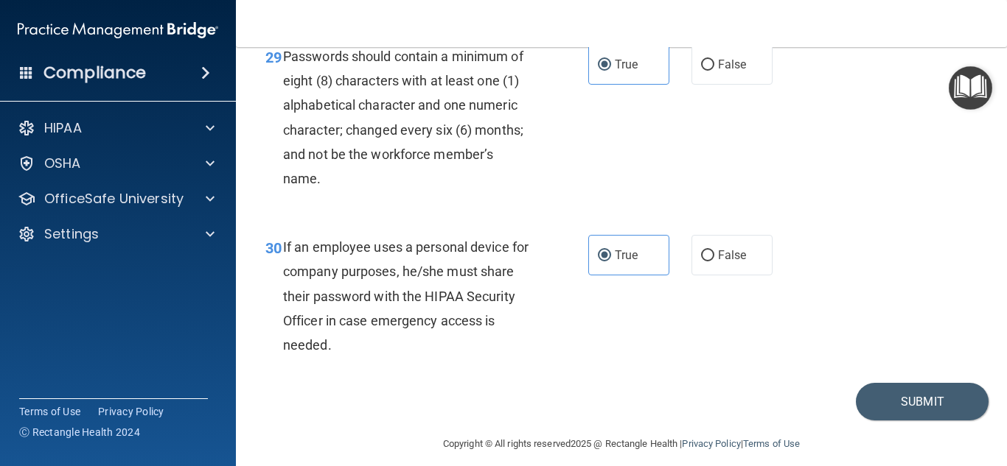
scroll to position [4432, 0]
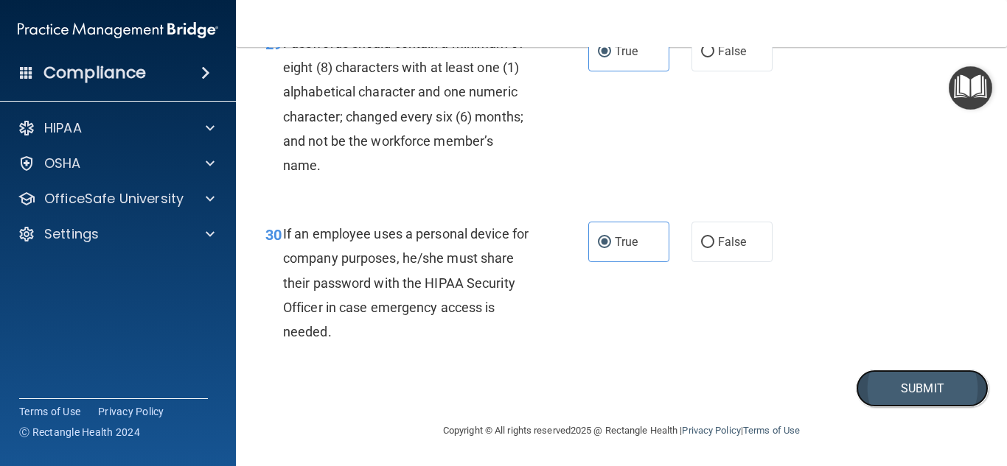
click at [904, 392] on button "Submit" at bounding box center [922, 389] width 133 height 38
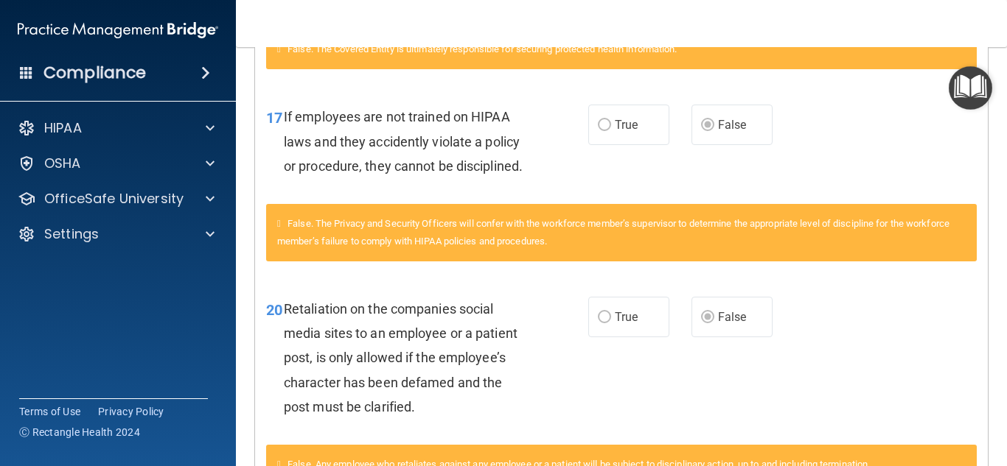
scroll to position [1700, 0]
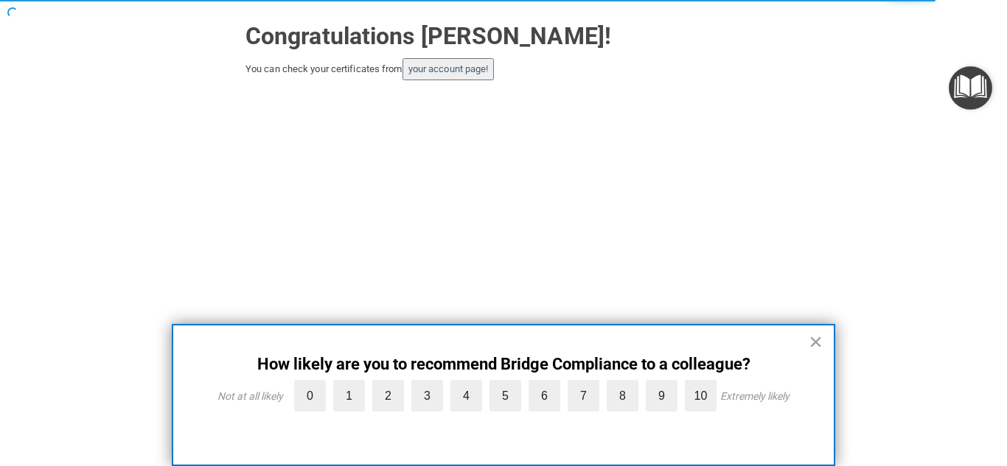
click at [815, 340] on button "×" at bounding box center [815, 342] width 14 height 24
